Goal: Information Seeking & Learning: Understand process/instructions

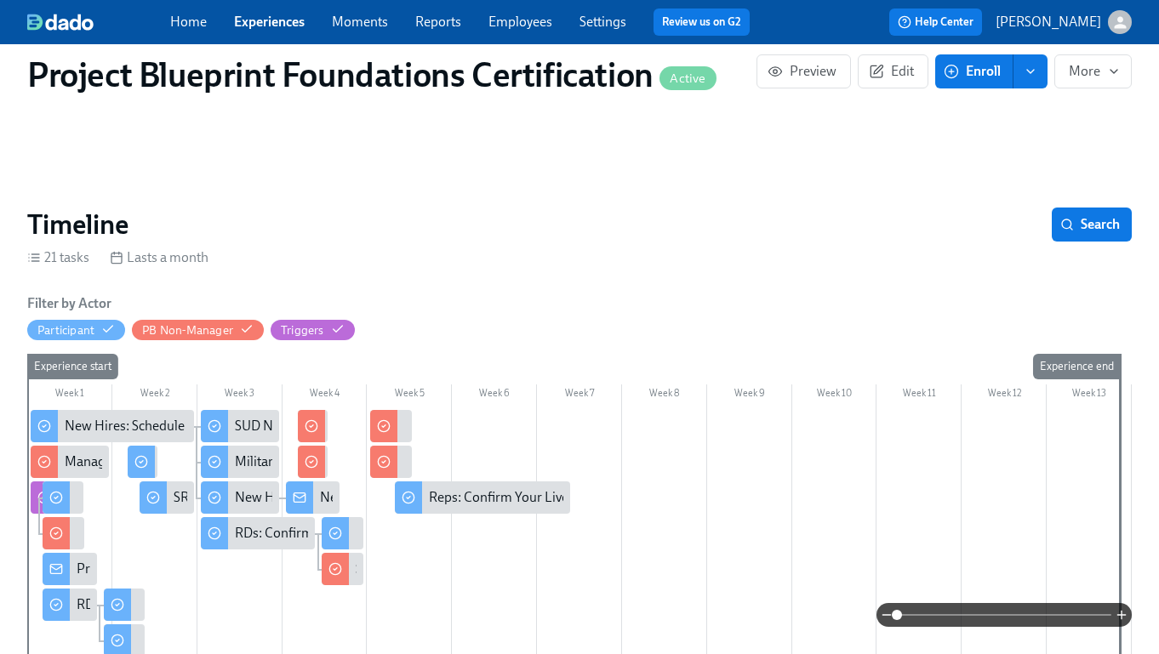
scroll to position [0, 5604]
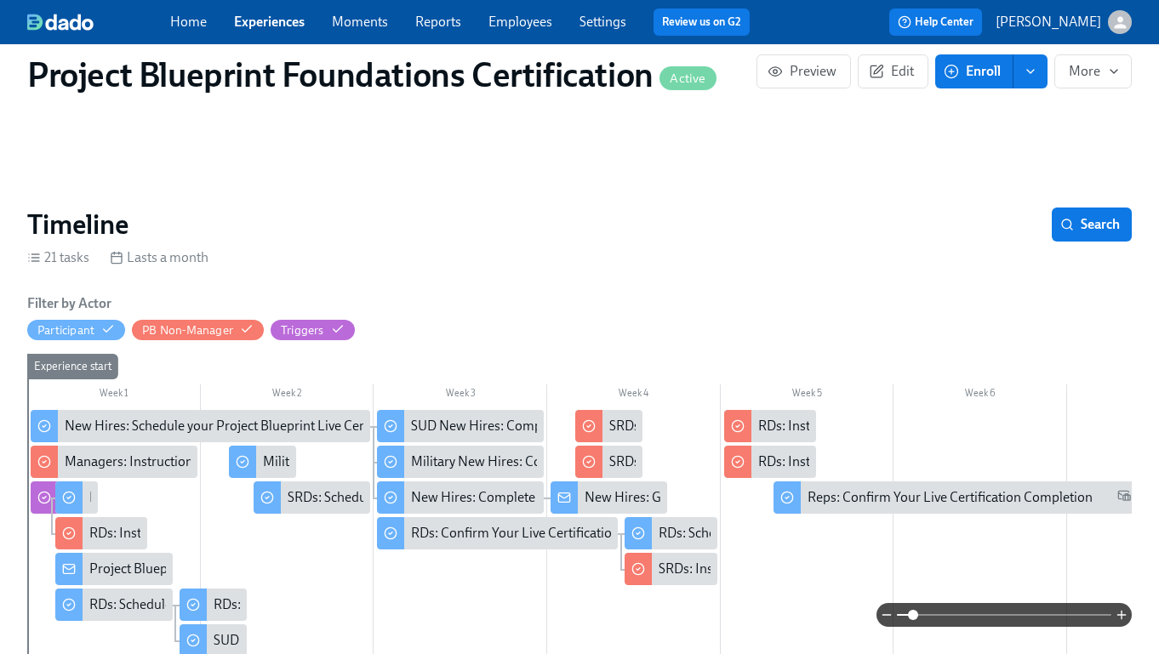
drag, startPoint x: 902, startPoint y: 615, endPoint x: 911, endPoint y: 616, distance: 9.4
click at [911, 616] on span at bounding box center [913, 615] width 10 height 10
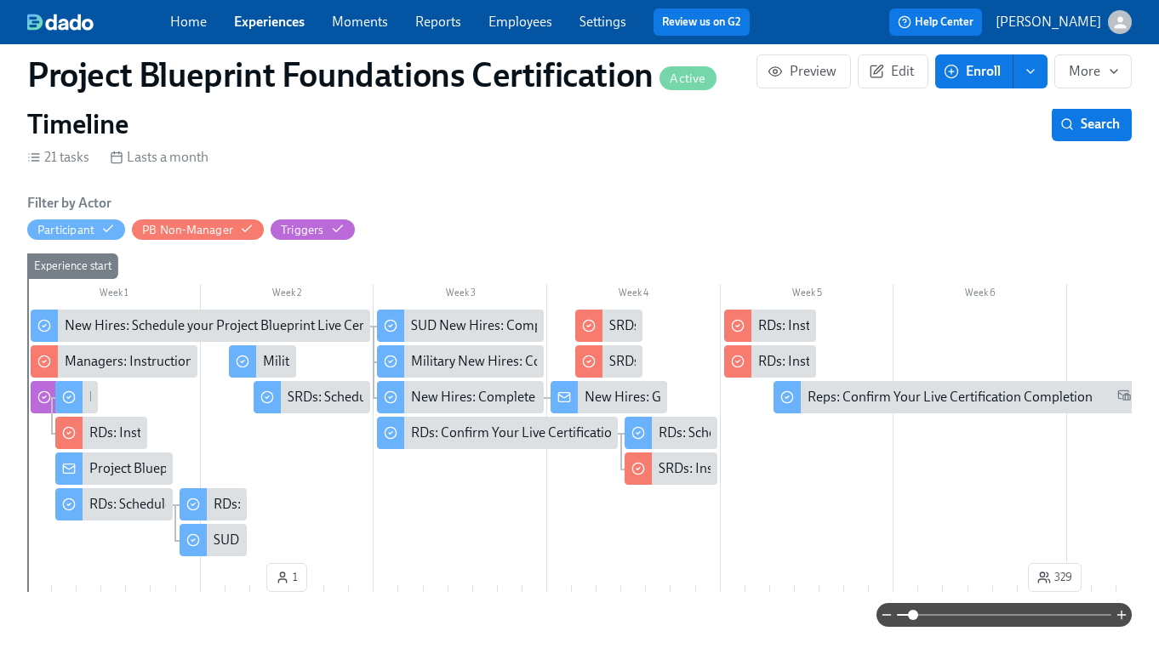
scroll to position [213, 0]
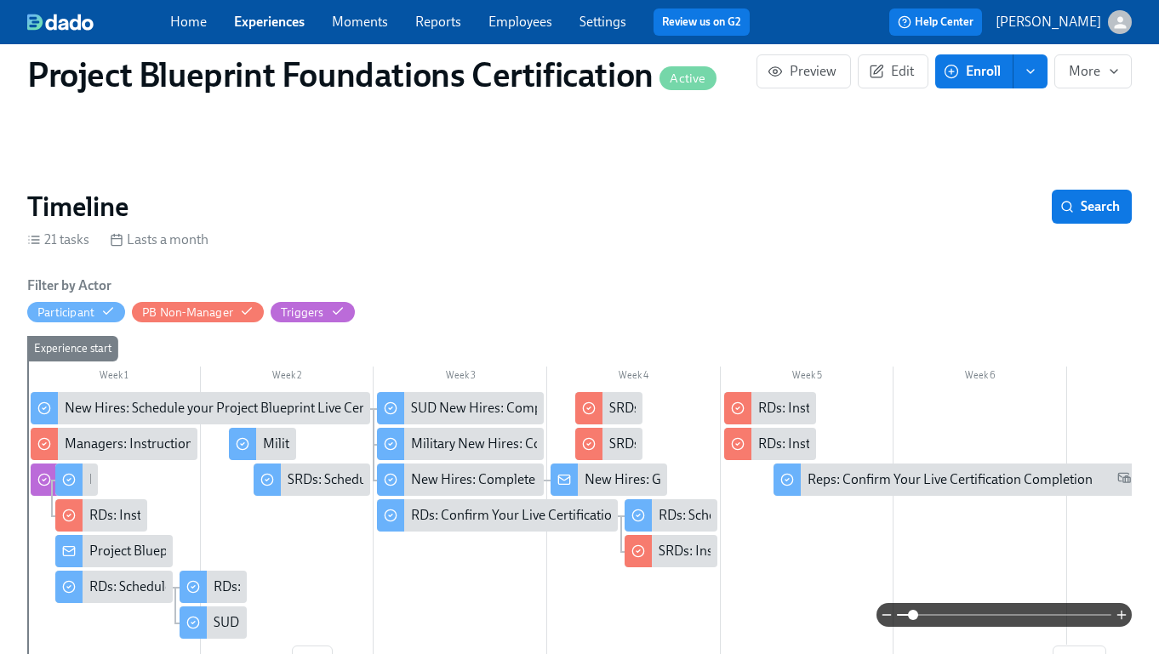
scroll to position [0, 5604]
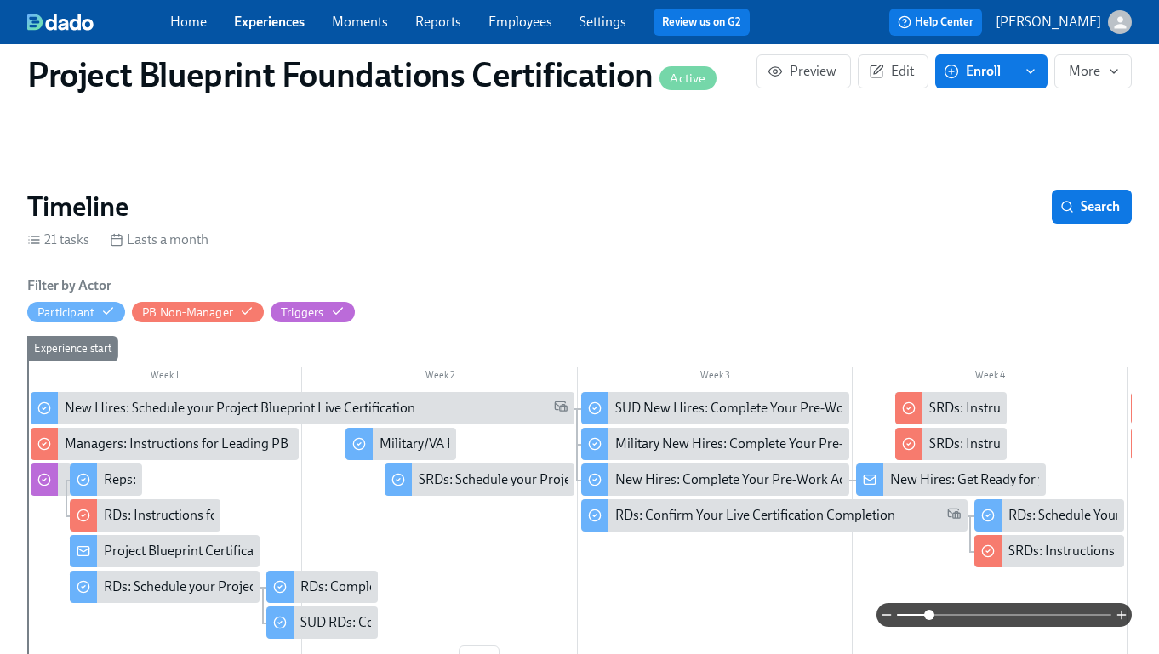
drag, startPoint x: 916, startPoint y: 613, endPoint x: 928, endPoint y: 613, distance: 12.8
click at [928, 613] on span at bounding box center [1004, 615] width 214 height 24
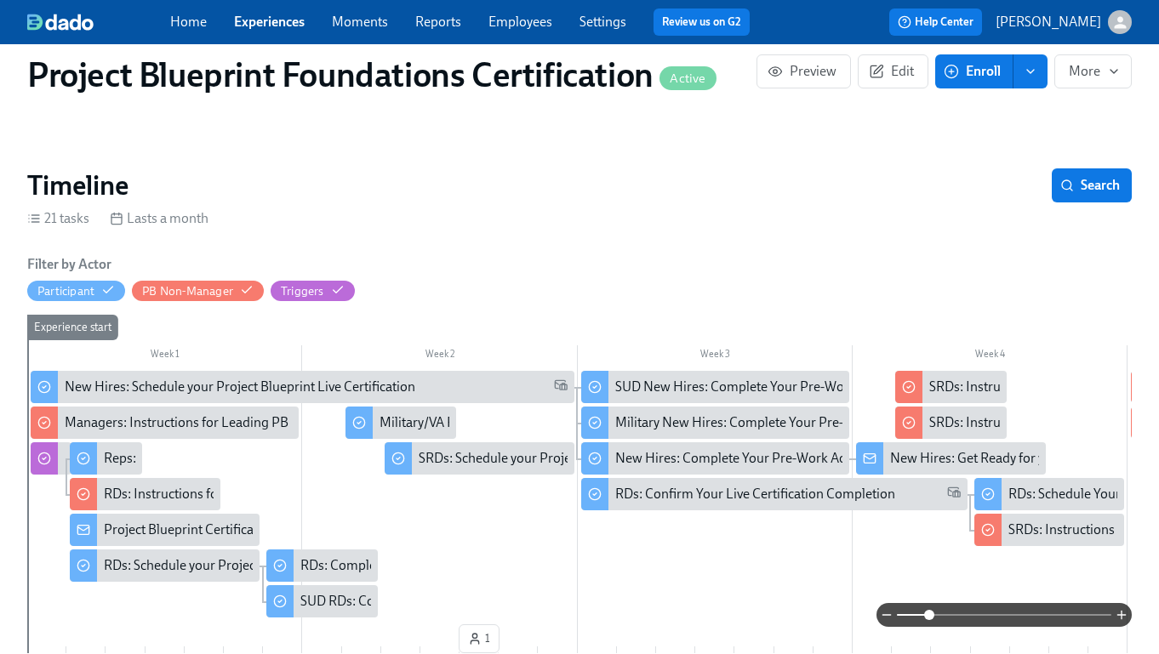
scroll to position [156, 0]
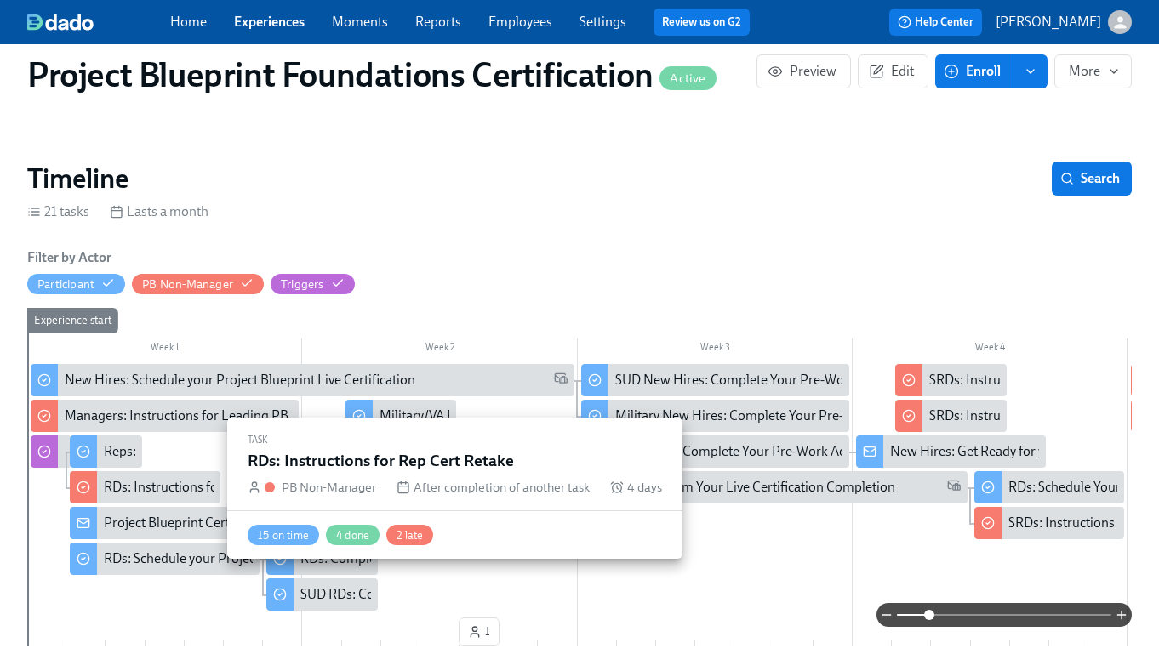
click at [91, 492] on div at bounding box center [83, 487] width 27 height 32
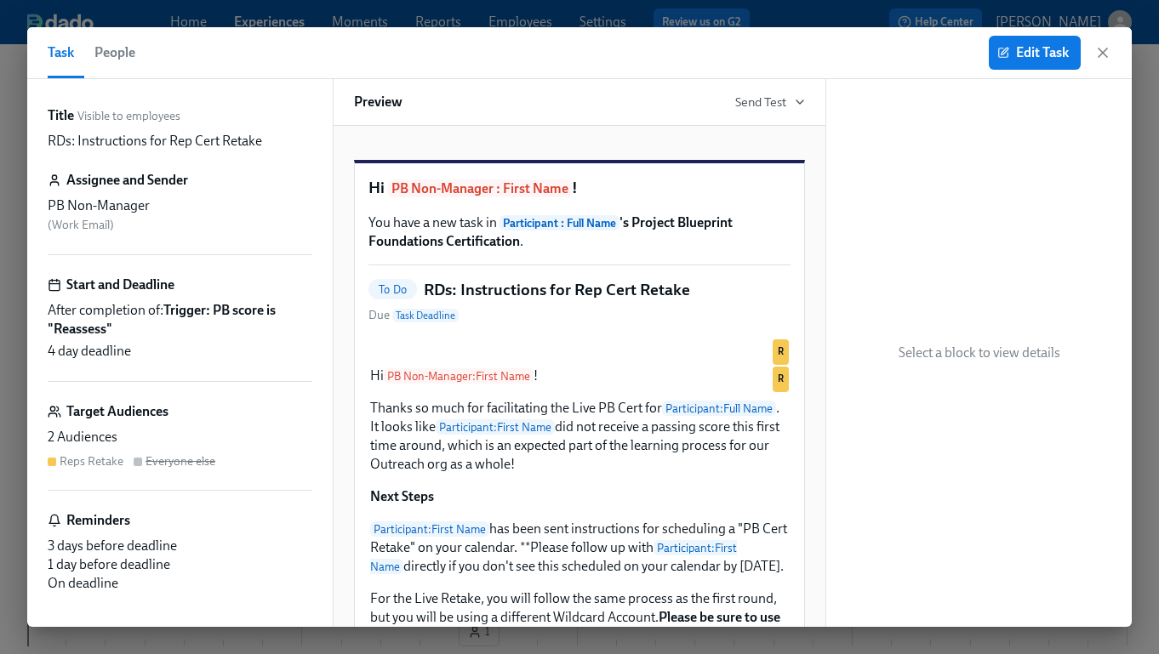
click at [100, 47] on span "People" at bounding box center [114, 53] width 41 height 24
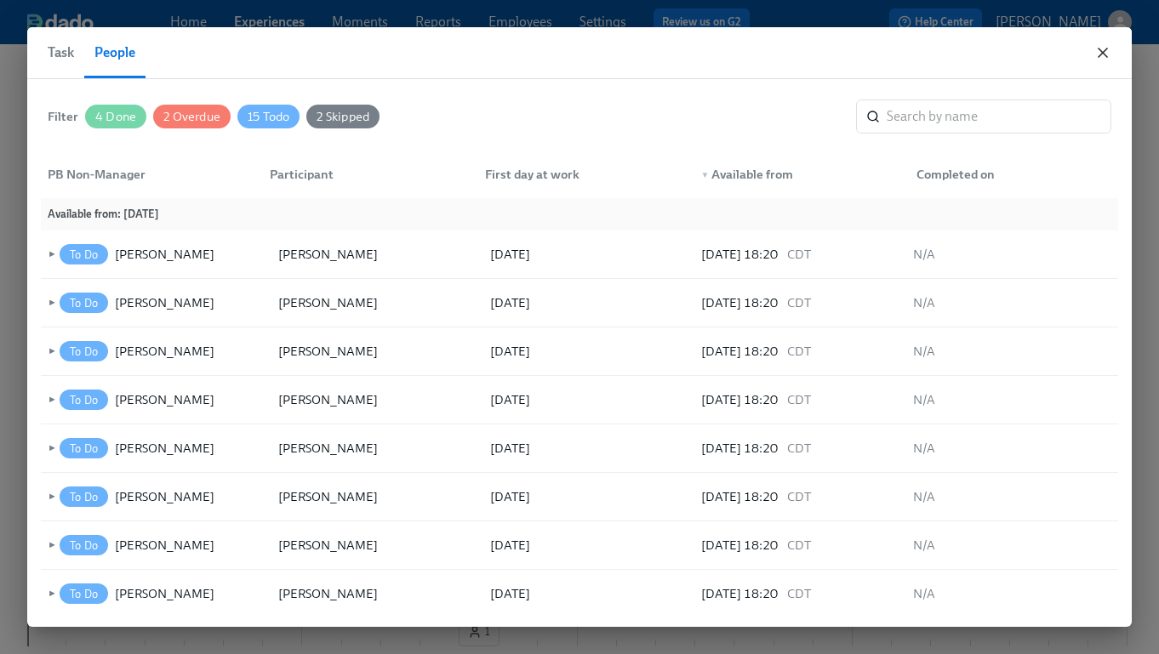
click at [1106, 49] on icon "button" at bounding box center [1102, 52] width 17 height 17
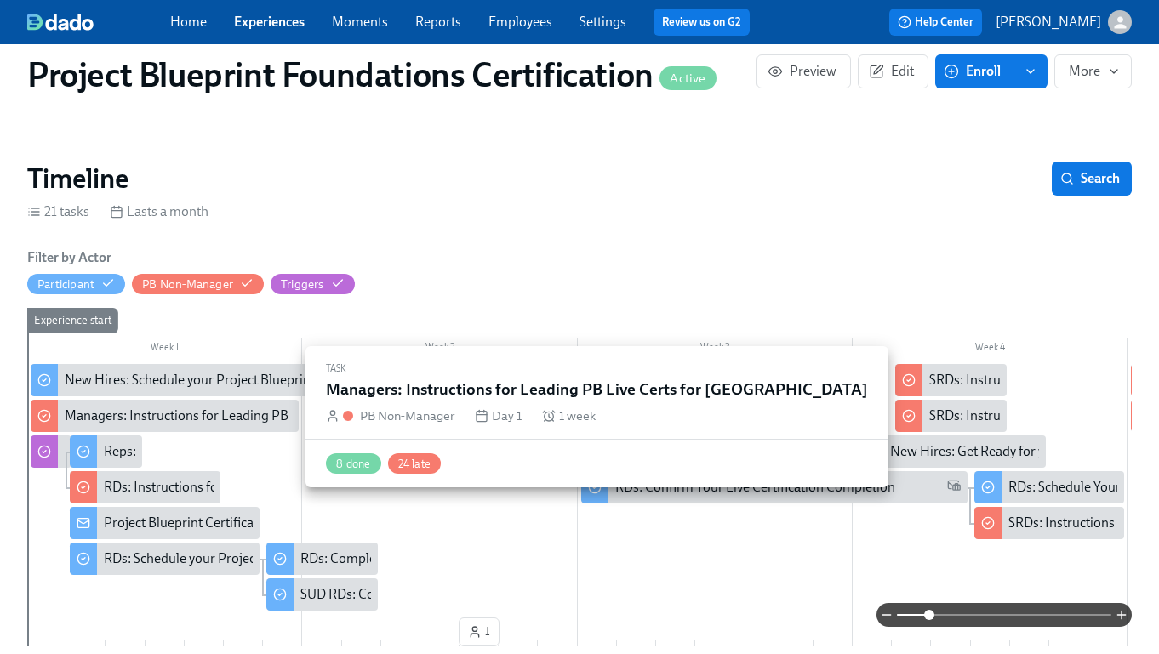
click at [220, 423] on div "Managers: Instructions for Leading PB Live Certs for [GEOGRAPHIC_DATA]" at bounding box center [284, 416] width 438 height 19
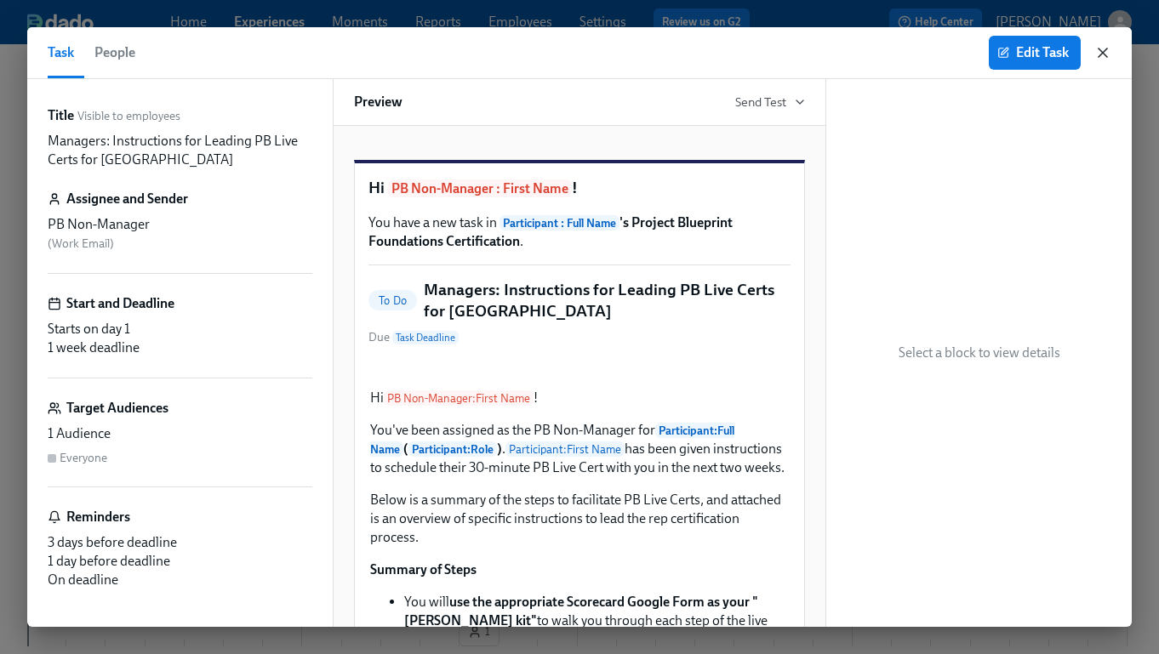
click at [1096, 49] on icon "button" at bounding box center [1102, 52] width 17 height 17
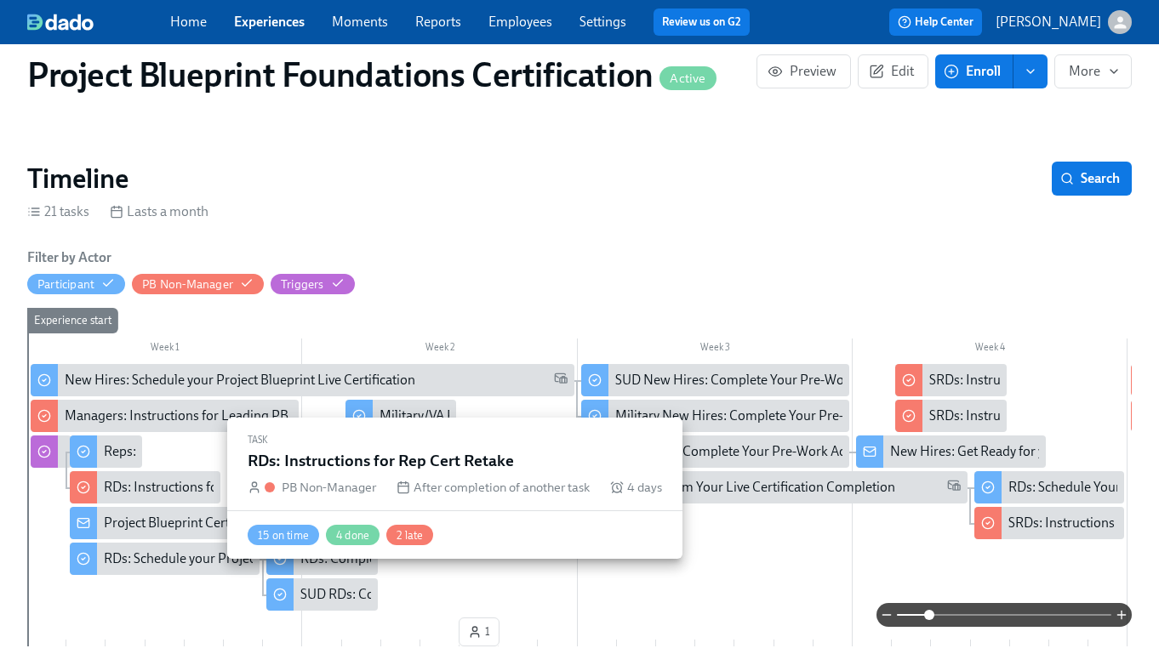
click at [154, 486] on div "RDs: Instructions for Rep Cert Retake" at bounding box center [211, 487] width 214 height 19
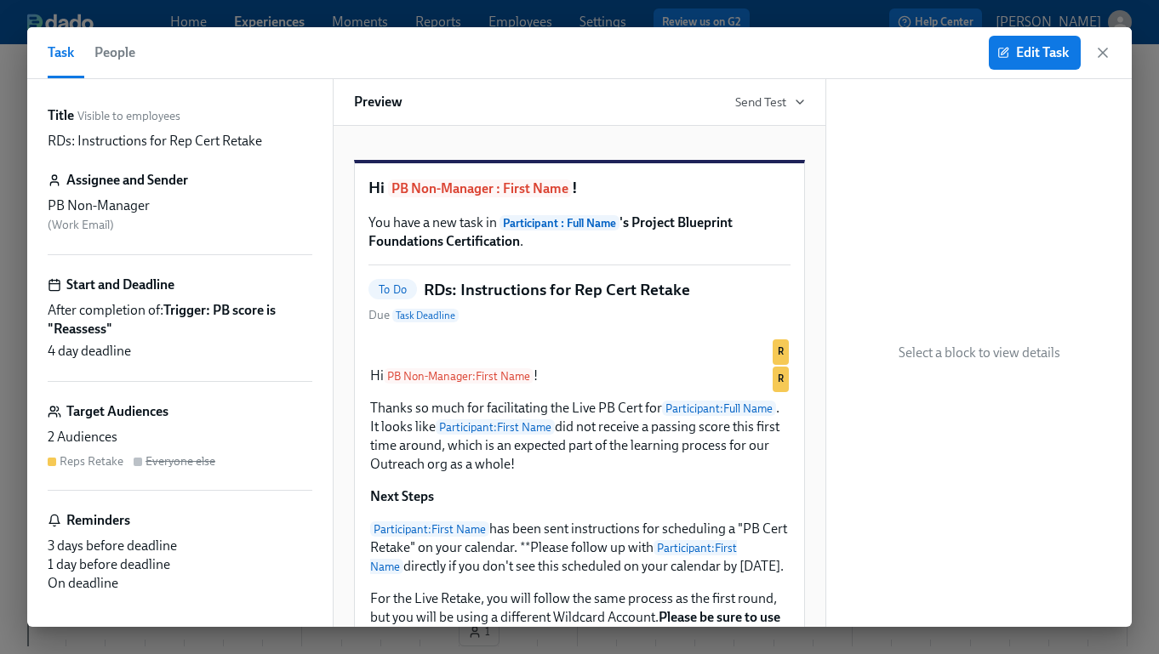
click at [126, 63] on span "People" at bounding box center [114, 53] width 41 height 24
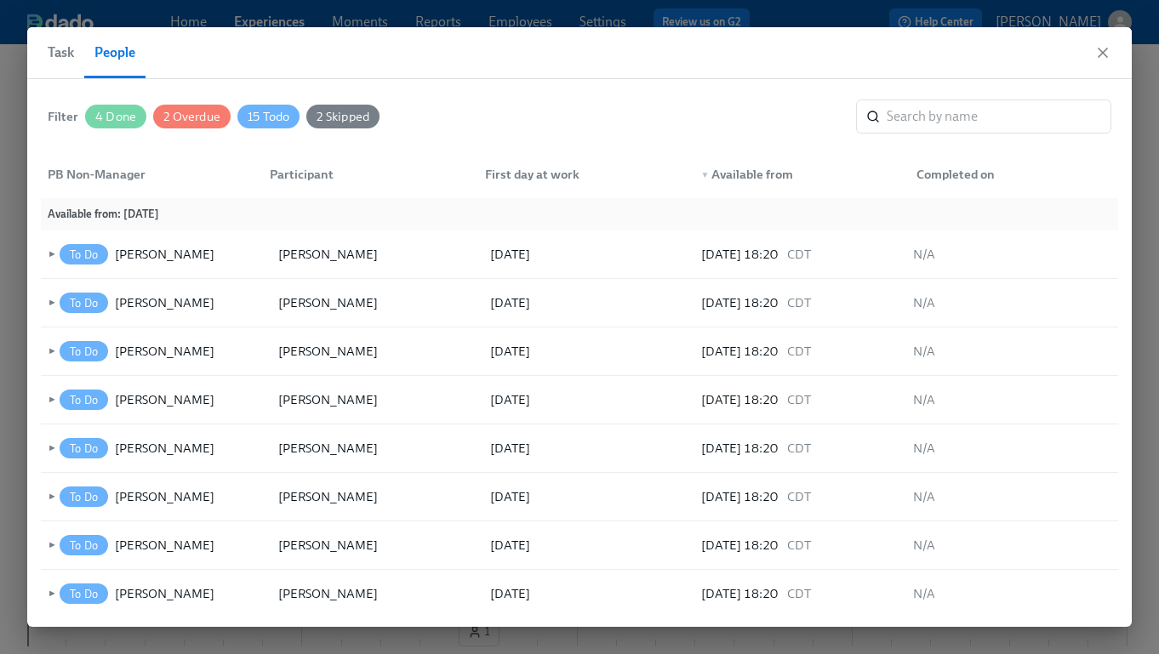
click at [66, 58] on span "Task" at bounding box center [61, 53] width 26 height 24
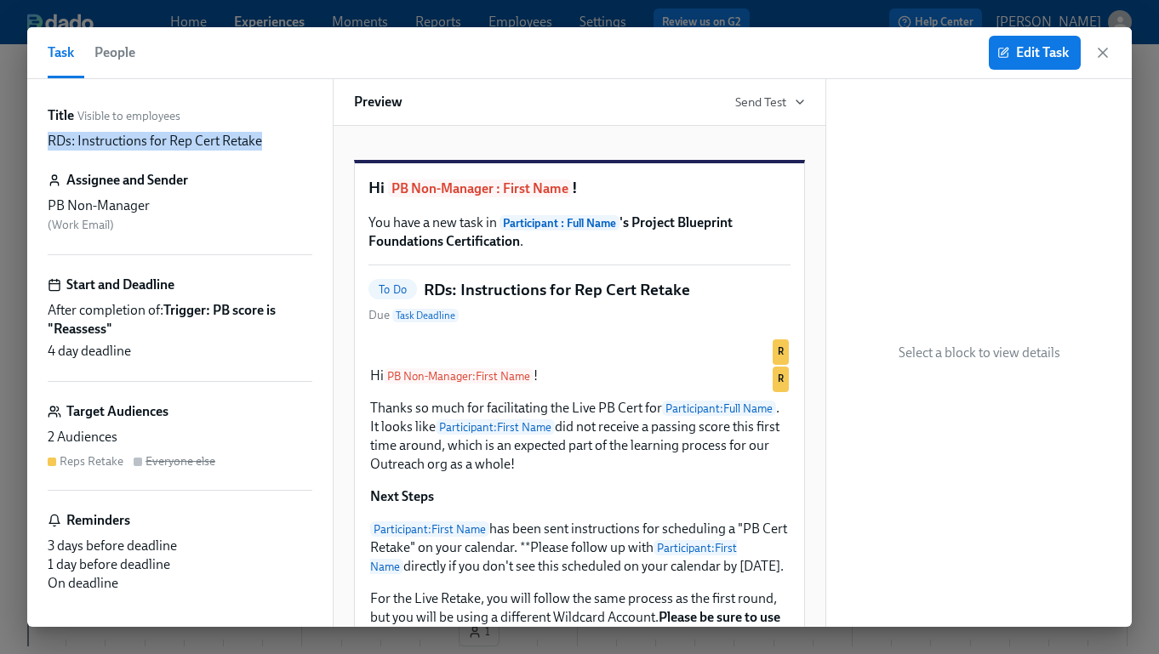
drag, startPoint x: 265, startPoint y: 142, endPoint x: 35, endPoint y: 128, distance: 231.0
click at [35, 128] on div "Title Visible to employees RDs: Instructions for Rep Cert Retake Assignee and S…" at bounding box center [179, 353] width 305 height 548
copy p "RDs: Instructions for Rep Cert Retake"
click at [1107, 59] on icon "button" at bounding box center [1102, 52] width 17 height 17
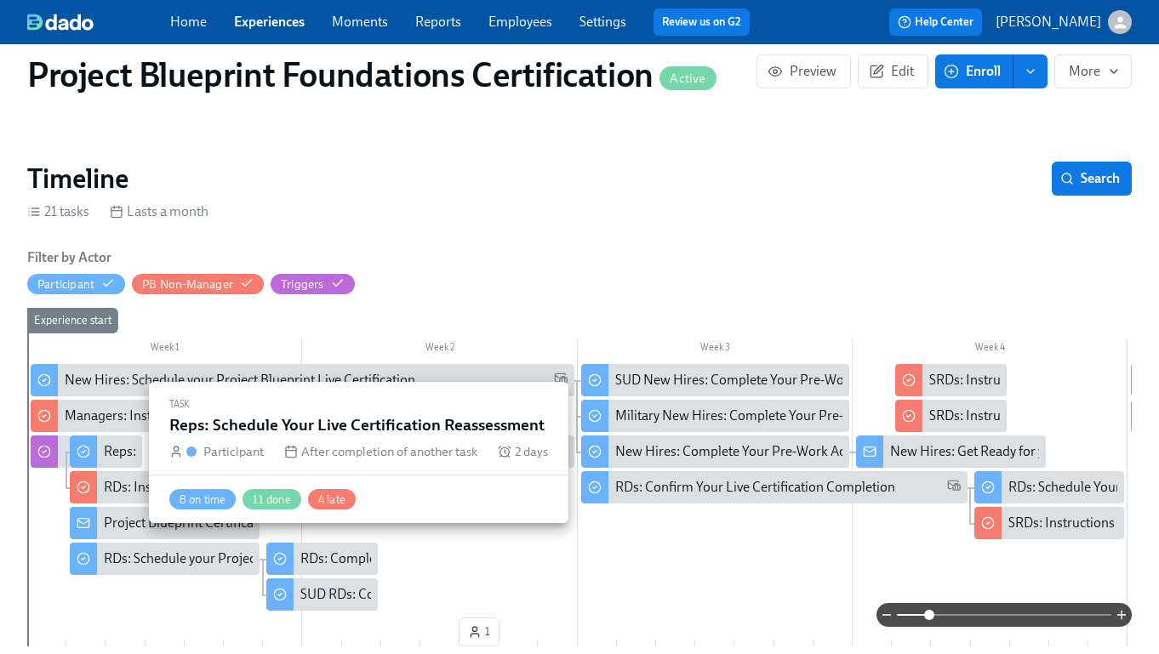
click at [95, 452] on div at bounding box center [83, 452] width 27 height 32
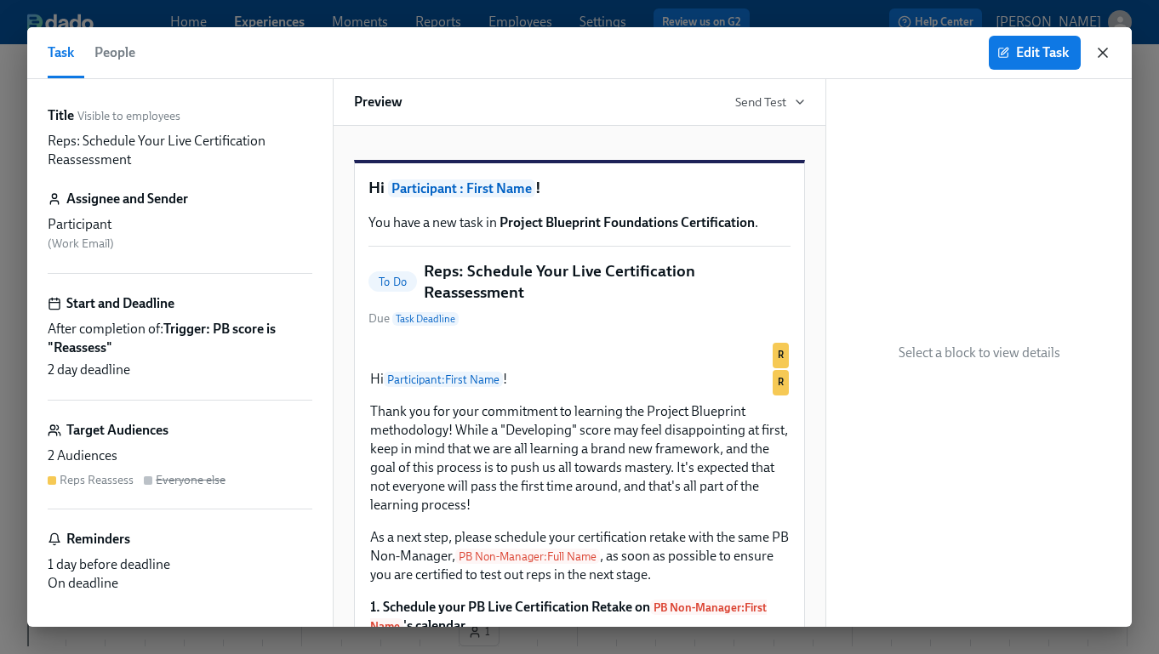
click at [1106, 54] on icon "button" at bounding box center [1102, 52] width 17 height 17
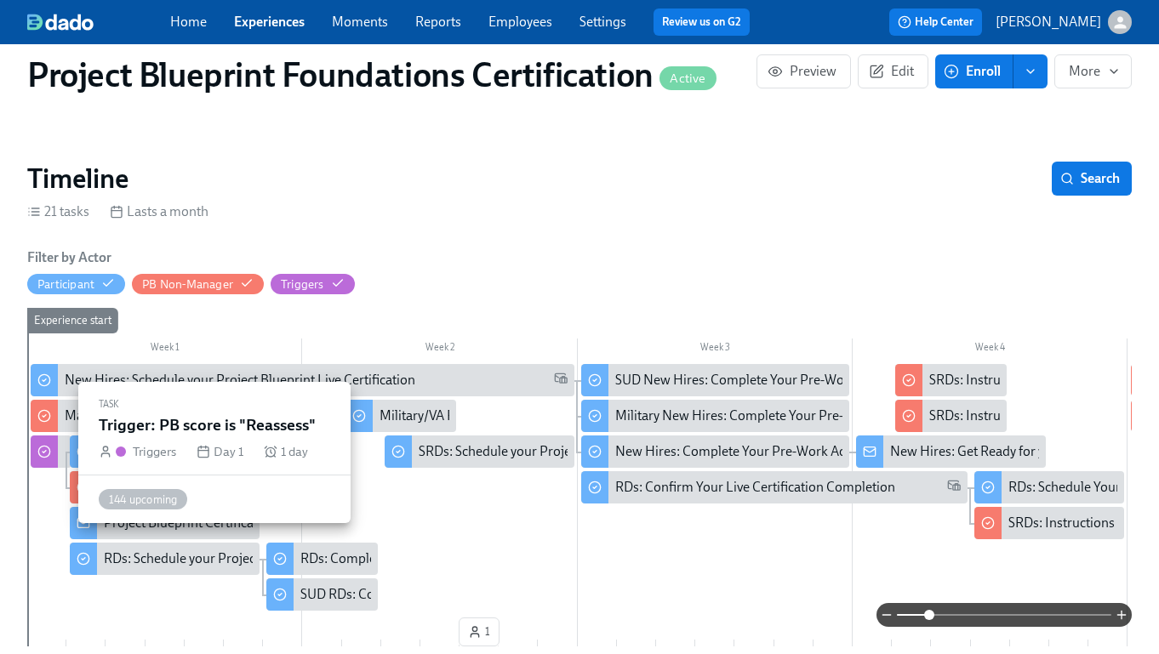
click at [52, 447] on div at bounding box center [44, 452] width 27 height 32
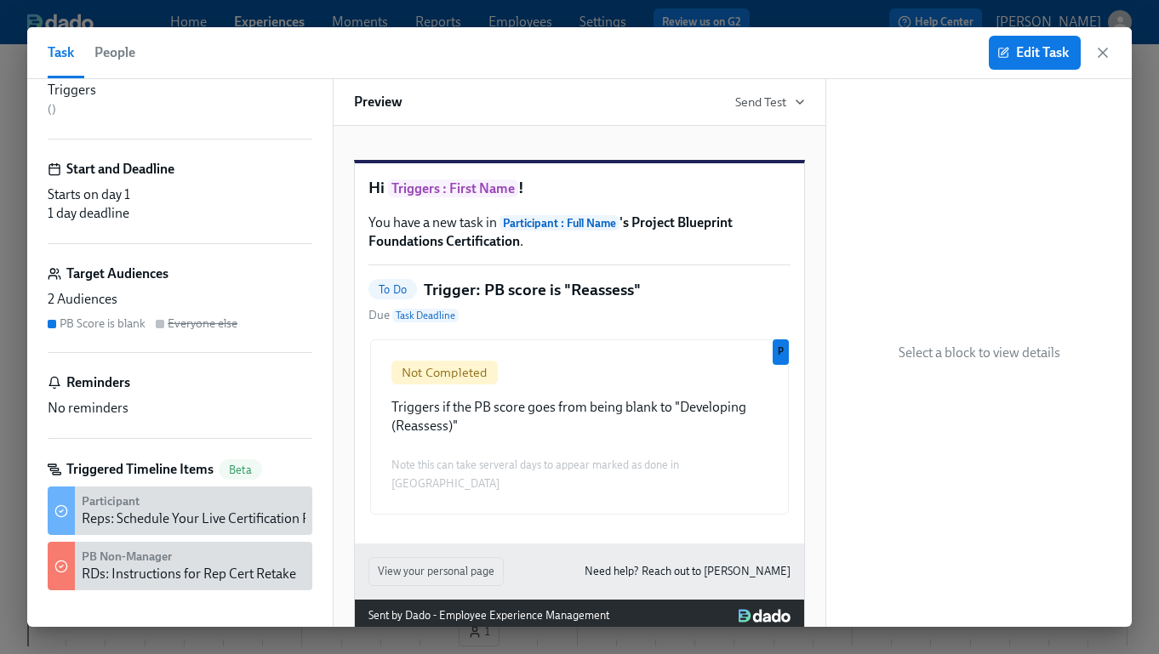
scroll to position [127, 0]
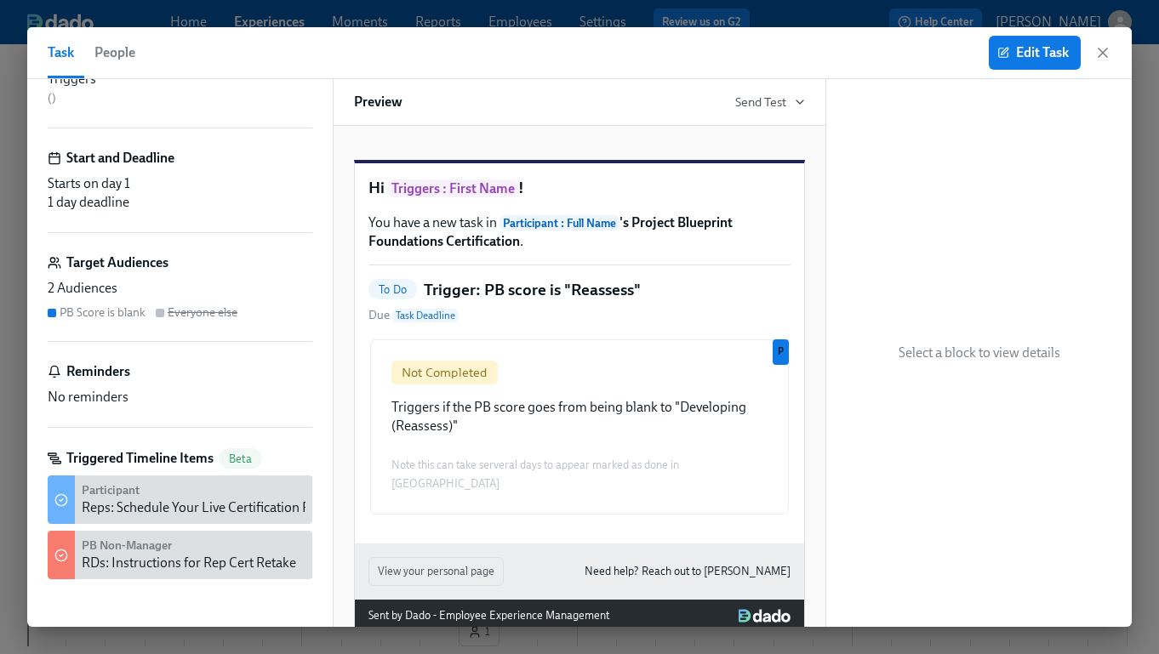
click at [1111, 54] on div "Task People Edit Task" at bounding box center [579, 53] width 1104 height 52
click at [1104, 54] on icon "button" at bounding box center [1102, 52] width 17 height 17
